Goal: Transaction & Acquisition: Purchase product/service

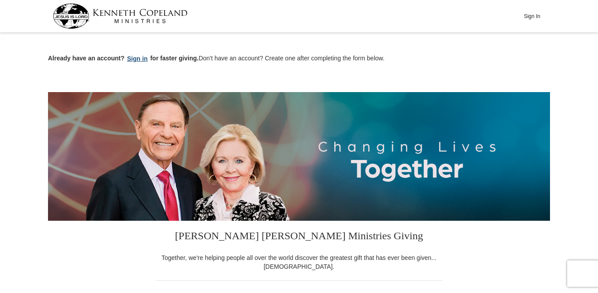
click at [132, 56] on button "Sign in" at bounding box center [138, 59] width 26 height 10
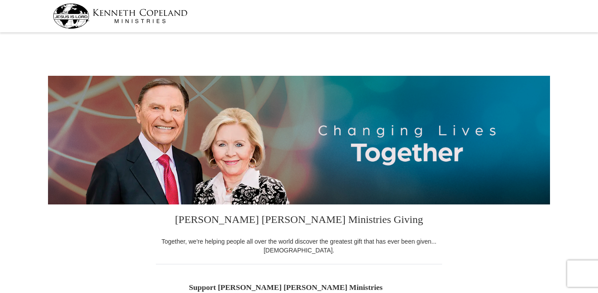
select select "KY"
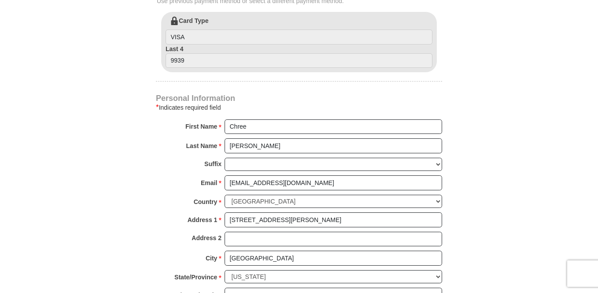
scroll to position [513, 0]
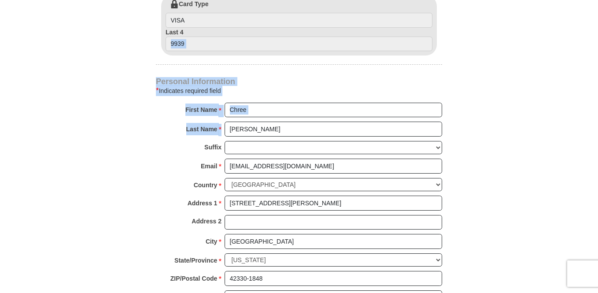
drag, startPoint x: 571, startPoint y: 102, endPoint x: 577, endPoint y: 19, distance: 83.0
click at [577, 19] on body "[PERSON_NAME] [PERSON_NAME] Ministries Giving Together, we're helping people al…" at bounding box center [299, 264] width 598 height 1555
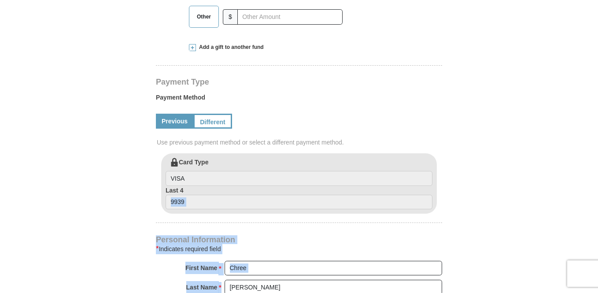
scroll to position [354, 0]
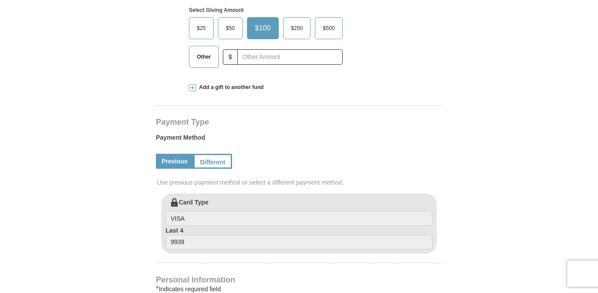
scroll to position [313, 0]
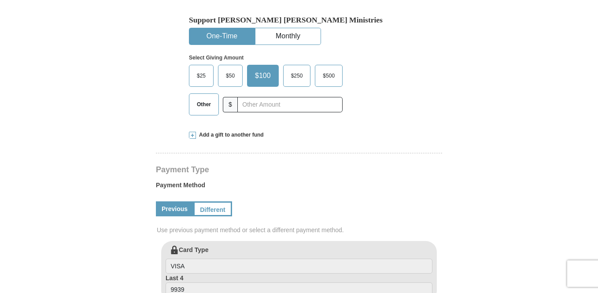
scroll to position [263, 0]
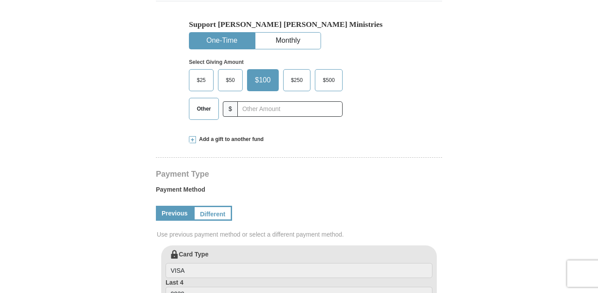
click at [191, 139] on span at bounding box center [192, 139] width 7 height 7
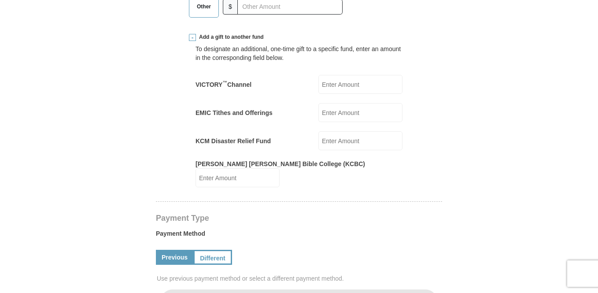
scroll to position [368, 0]
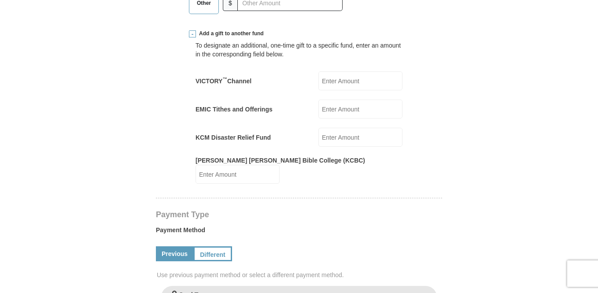
click at [318, 81] on input "VICTORY ™ Channel" at bounding box center [360, 80] width 84 height 19
type input "50"
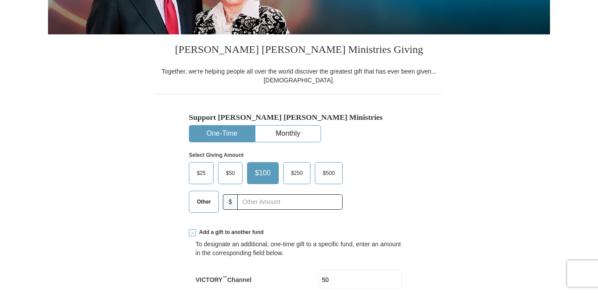
scroll to position [171, 0]
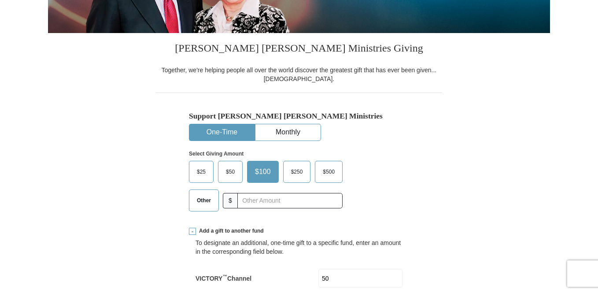
click at [229, 170] on span "$50" at bounding box center [230, 171] width 18 height 13
click at [0, 0] on input "$50" at bounding box center [0, 0] width 0 height 0
click at [229, 170] on span "$50" at bounding box center [231, 171] width 21 height 13
click at [0, 0] on input "$50" at bounding box center [0, 0] width 0 height 0
click at [229, 170] on span "$50" at bounding box center [231, 171] width 21 height 13
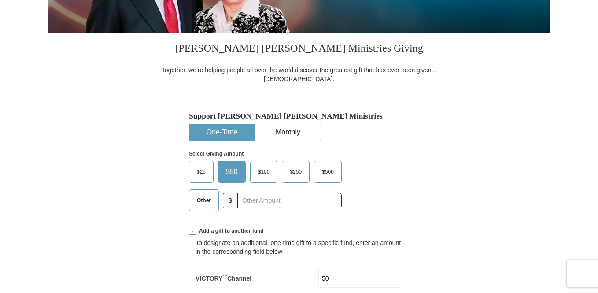
click at [0, 0] on input "$50" at bounding box center [0, 0] width 0 height 0
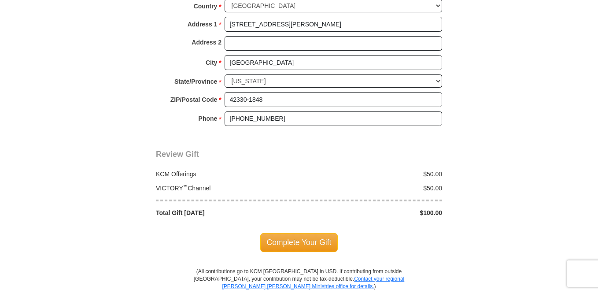
scroll to position [832, 0]
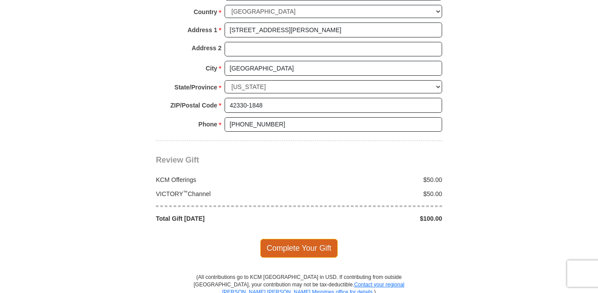
click at [283, 239] on span "Complete Your Gift" at bounding box center [299, 248] width 78 height 18
